Goal: Find specific page/section: Find specific page/section

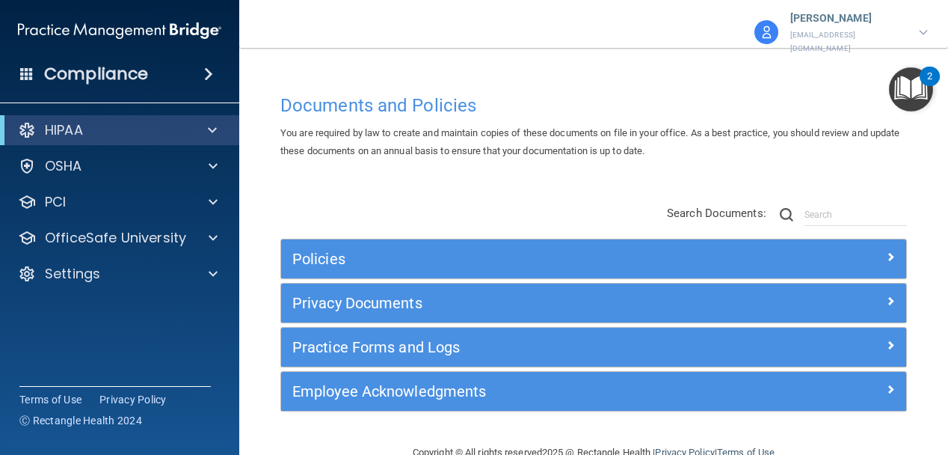
click at [298, 190] on div "Policies Select All (Unselect 0) Unselect All Print Selected (0) Acceptable Use…" at bounding box center [593, 309] width 649 height 239
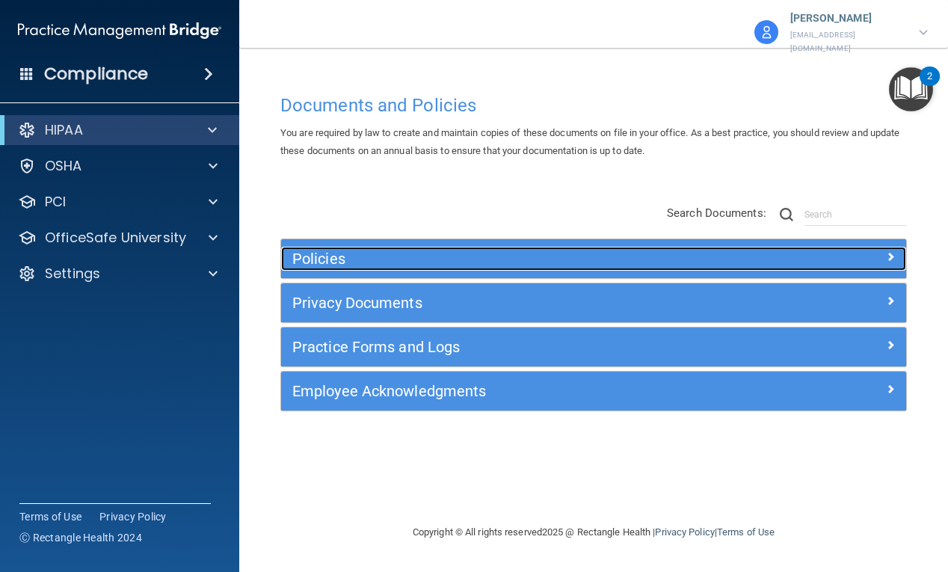
click at [528, 250] on h5 "Policies" at bounding box center [515, 258] width 446 height 16
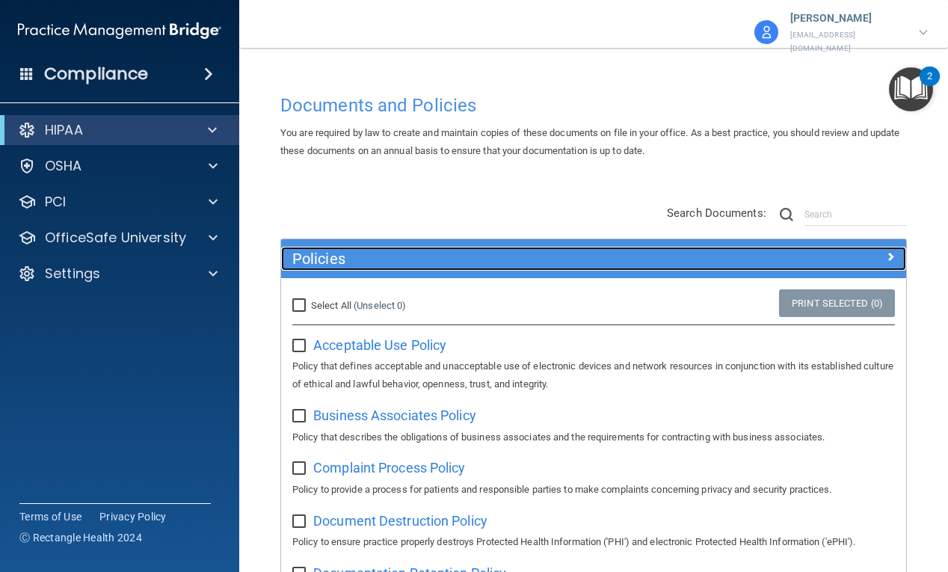
click at [523, 250] on h5 "Policies" at bounding box center [515, 258] width 446 height 16
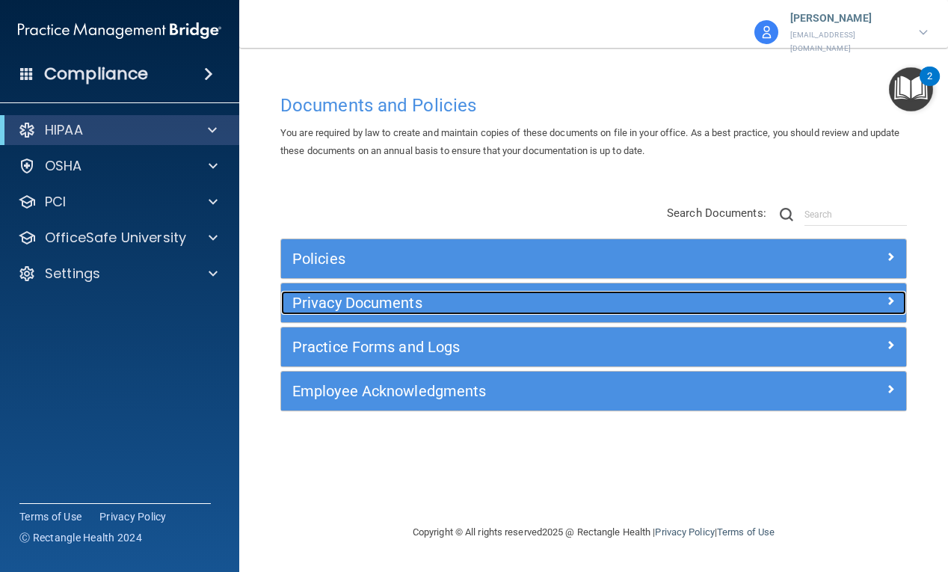
click at [461, 304] on div "Privacy Documents" at bounding box center [515, 303] width 469 height 24
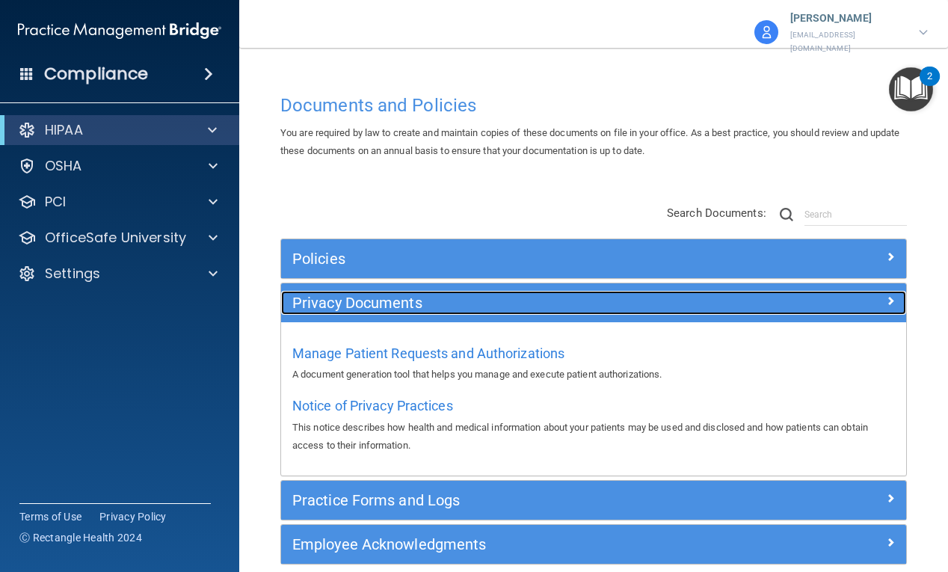
click at [461, 304] on div "Privacy Documents" at bounding box center [515, 303] width 469 height 24
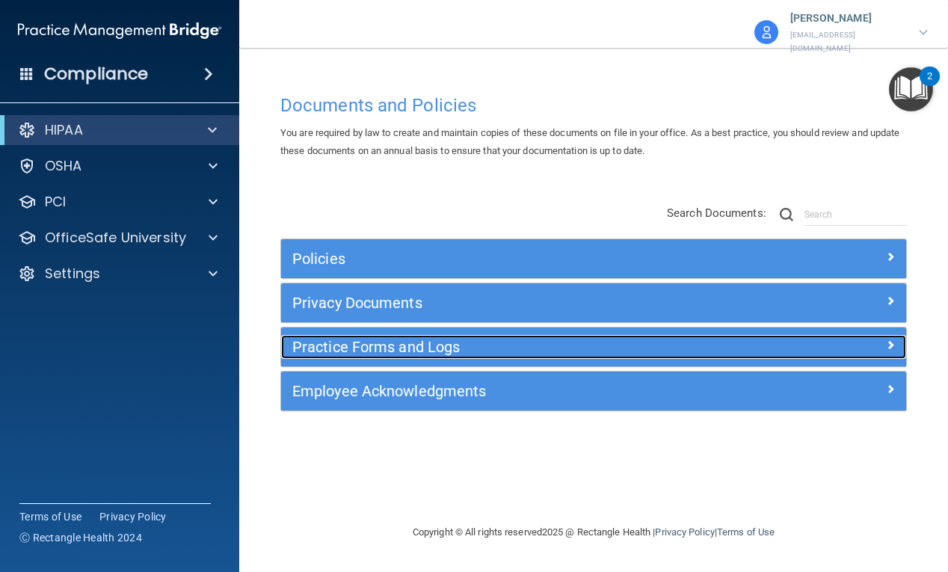
click at [461, 342] on h5 "Practice Forms and Logs" at bounding box center [515, 347] width 446 height 16
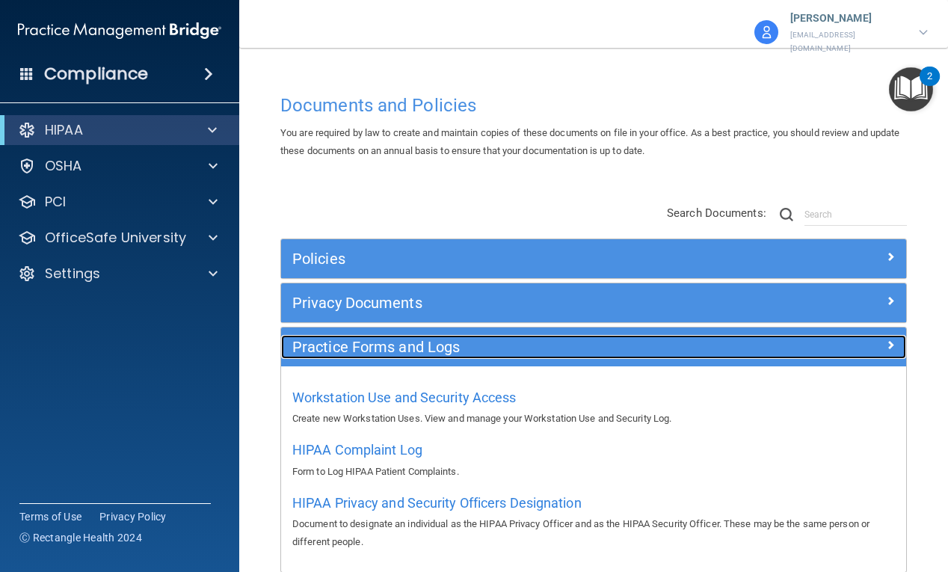
click at [461, 342] on h5 "Practice Forms and Logs" at bounding box center [515, 347] width 446 height 16
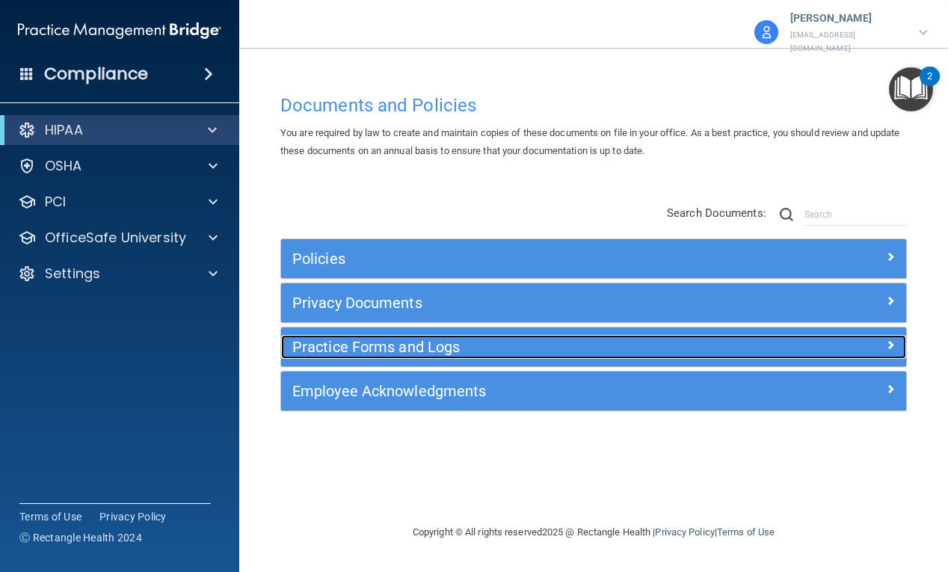
click at [353, 343] on h5 "Practice Forms and Logs" at bounding box center [515, 347] width 446 height 16
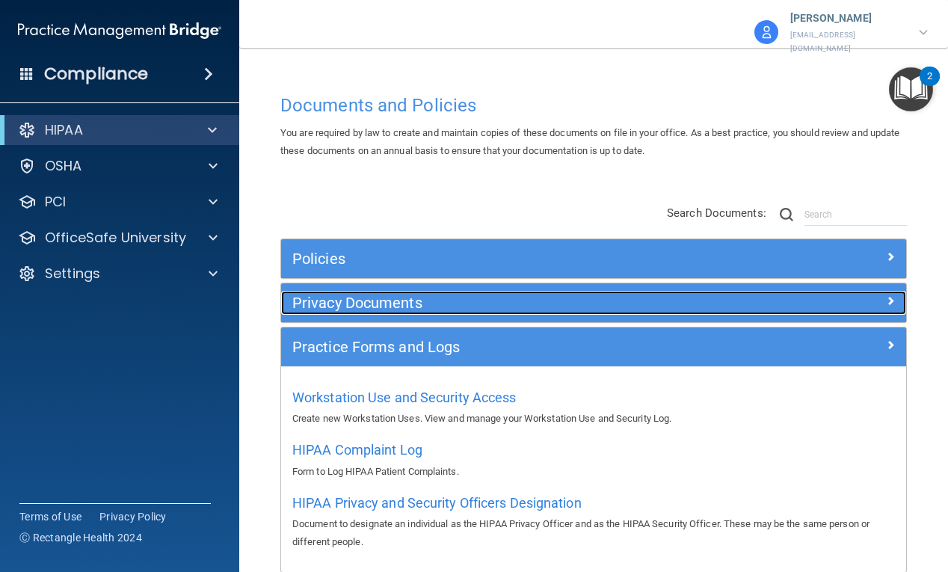
click at [402, 298] on h5 "Privacy Documents" at bounding box center [515, 303] width 446 height 16
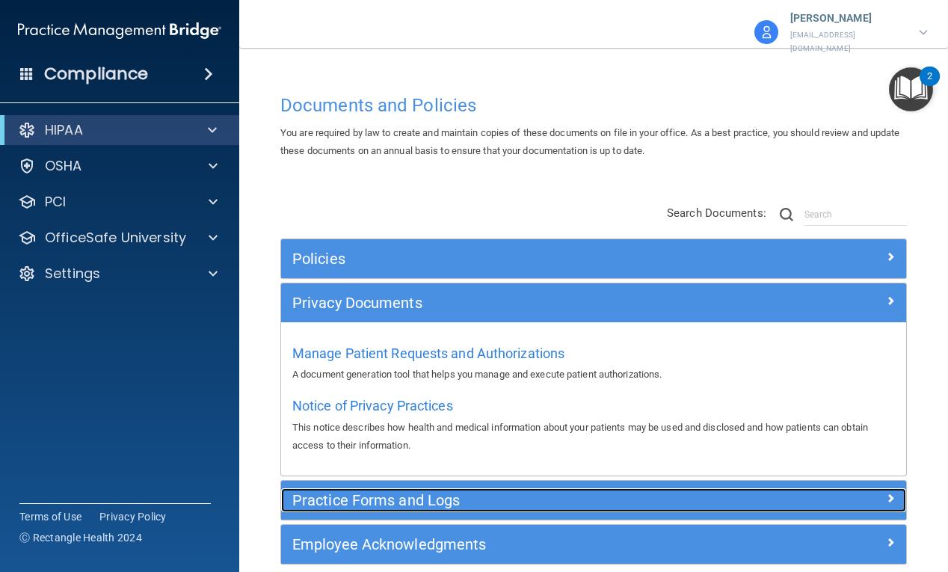
click at [366, 454] on h5 "Practice Forms and Logs" at bounding box center [515, 500] width 446 height 16
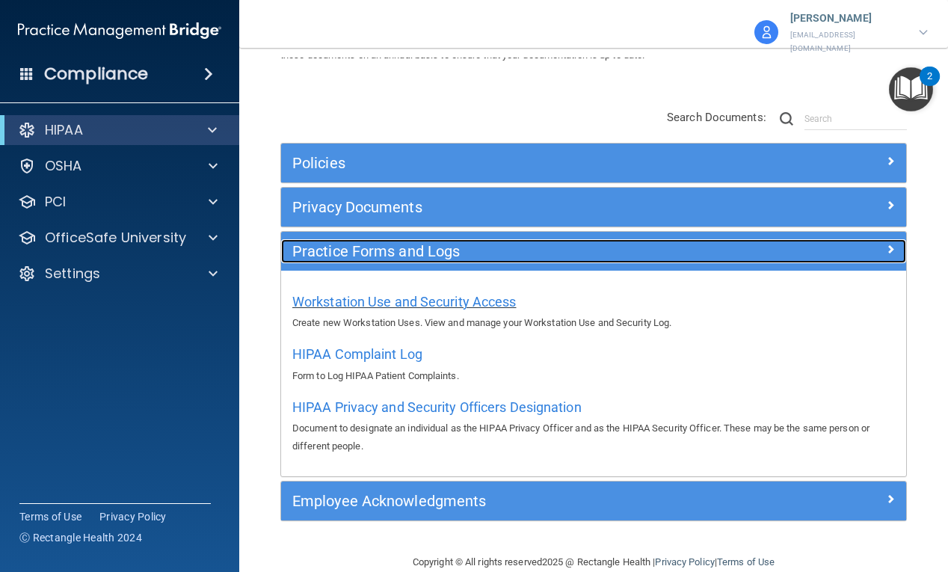
scroll to position [112, 0]
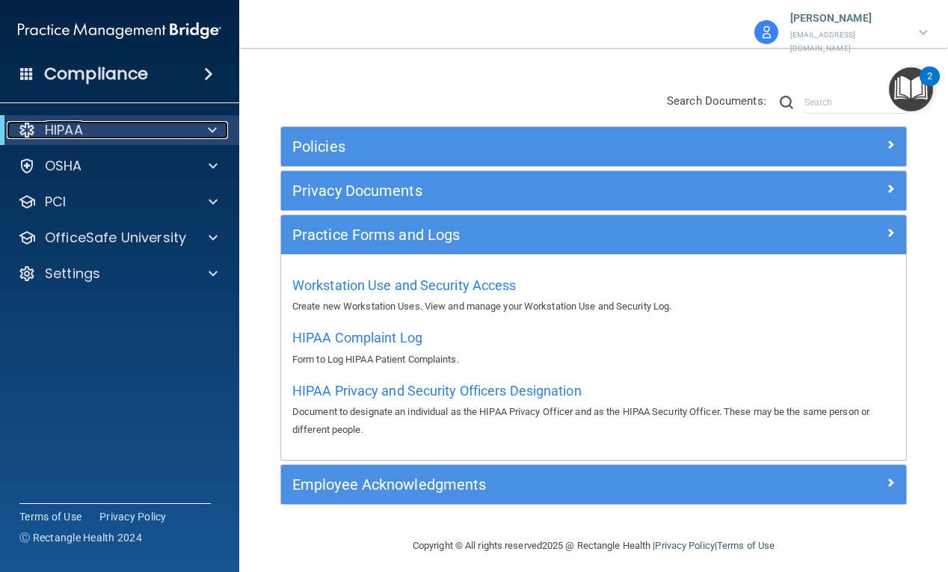
click at [204, 131] on div at bounding box center [209, 130] width 37 height 18
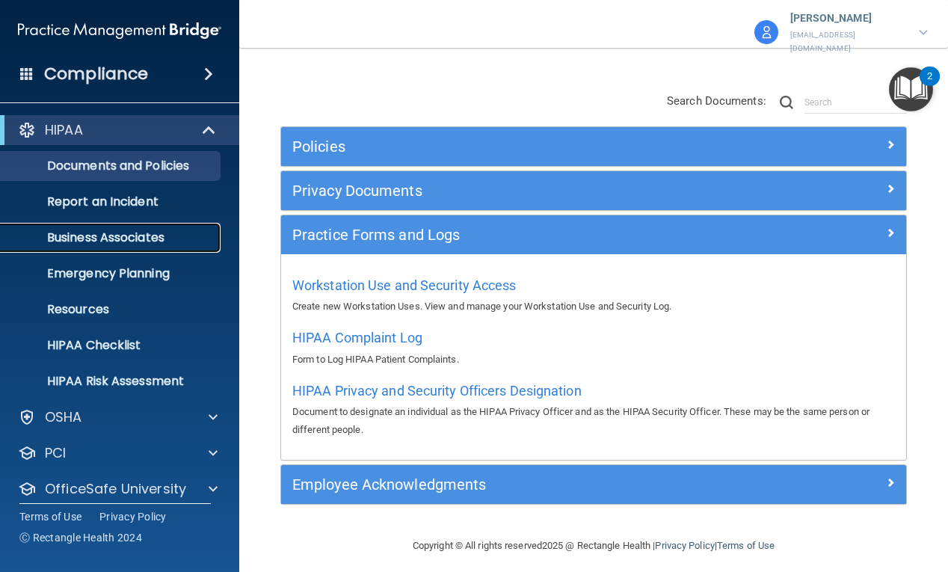
click at [123, 233] on p "Business Associates" at bounding box center [112, 237] width 204 height 15
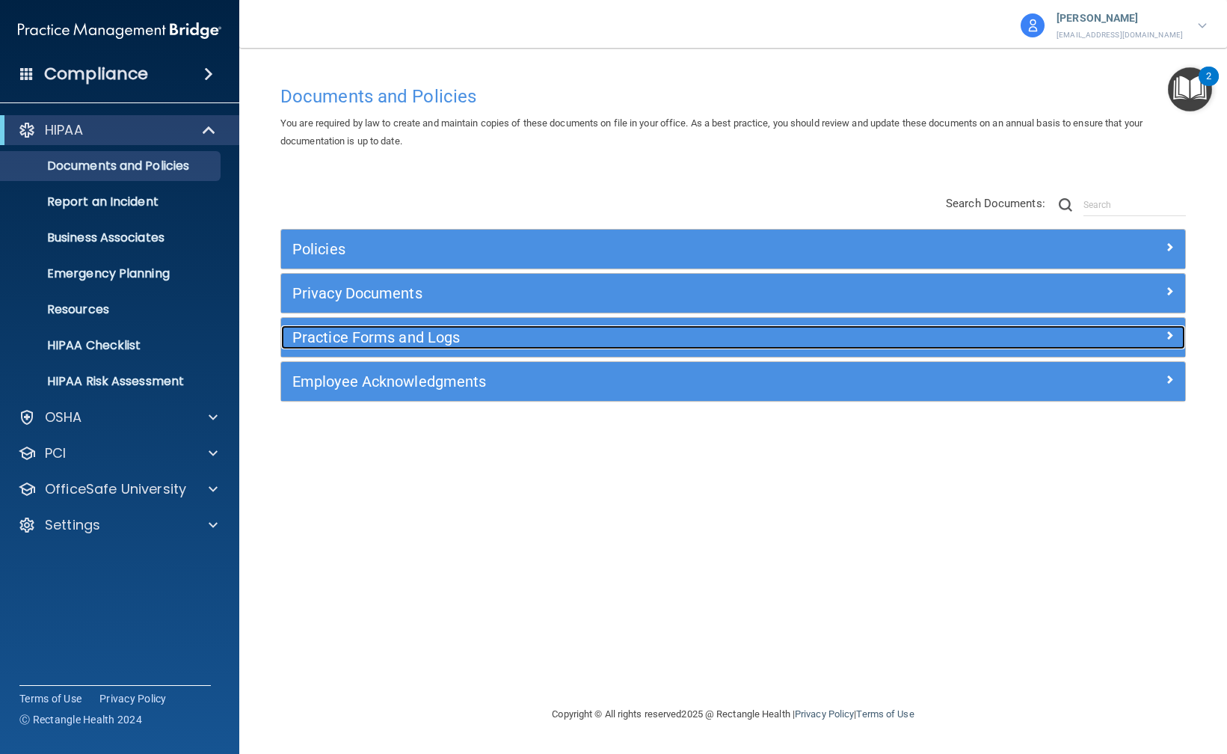
click at [431, 341] on h5 "Practice Forms and Logs" at bounding box center [620, 337] width 656 height 16
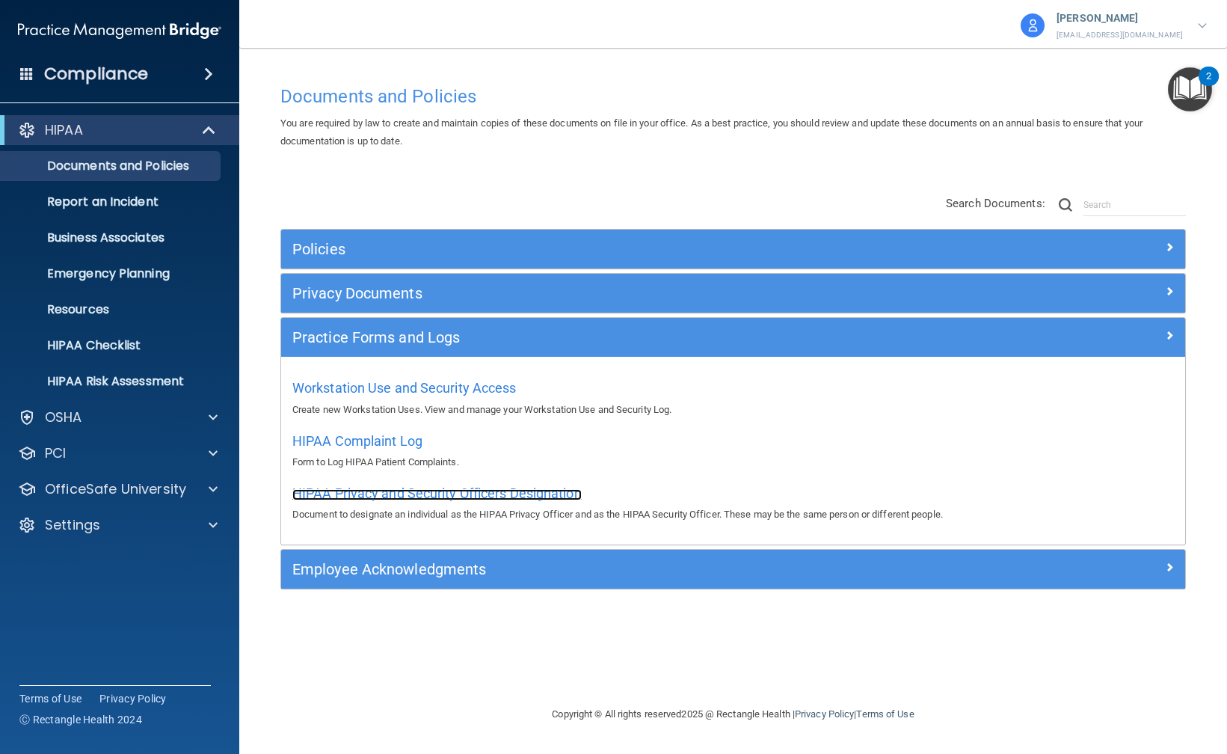
click at [376, 490] on span "HIPAA Privacy and Security Officers Designation" at bounding box center [436, 493] width 289 height 16
